Goal: Use online tool/utility: Utilize a website feature to perform a specific function

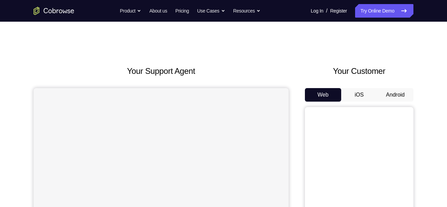
click at [393, 96] on button "Android" at bounding box center [395, 95] width 36 height 14
click at [396, 93] on button "Android" at bounding box center [395, 95] width 36 height 14
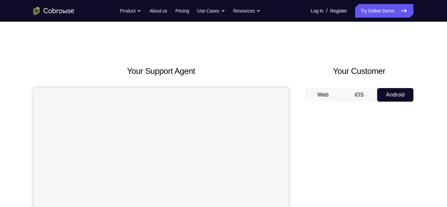
click at [359, 96] on button "iOS" at bounding box center [359, 95] width 36 height 14
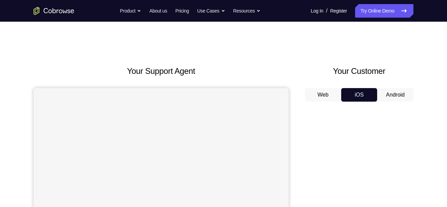
click at [395, 96] on button "Android" at bounding box center [395, 95] width 36 height 14
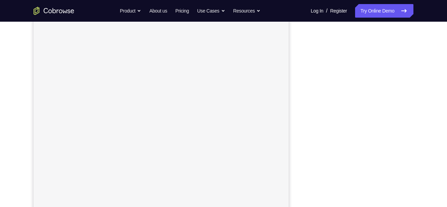
scroll to position [93, 0]
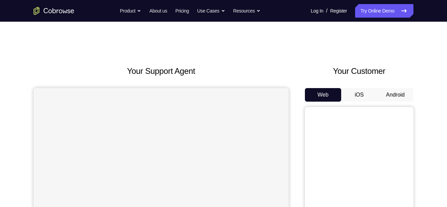
click at [392, 96] on button "Android" at bounding box center [395, 95] width 36 height 14
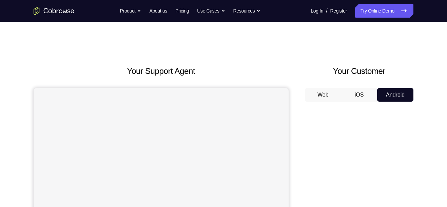
click at [313, 96] on button "Web" at bounding box center [323, 95] width 36 height 14
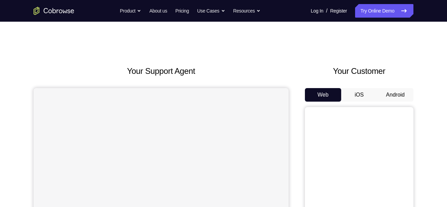
click at [364, 96] on button "iOS" at bounding box center [359, 95] width 36 height 14
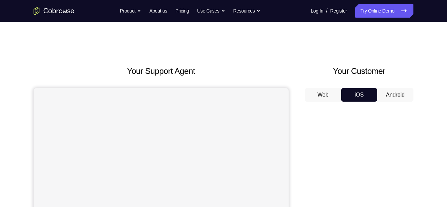
click at [389, 93] on button "Android" at bounding box center [395, 95] width 36 height 14
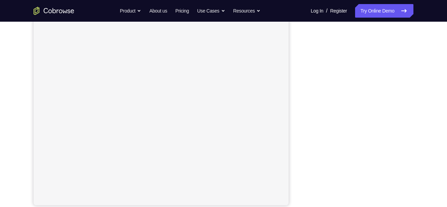
scroll to position [111, 0]
